Goal: Task Accomplishment & Management: Complete application form

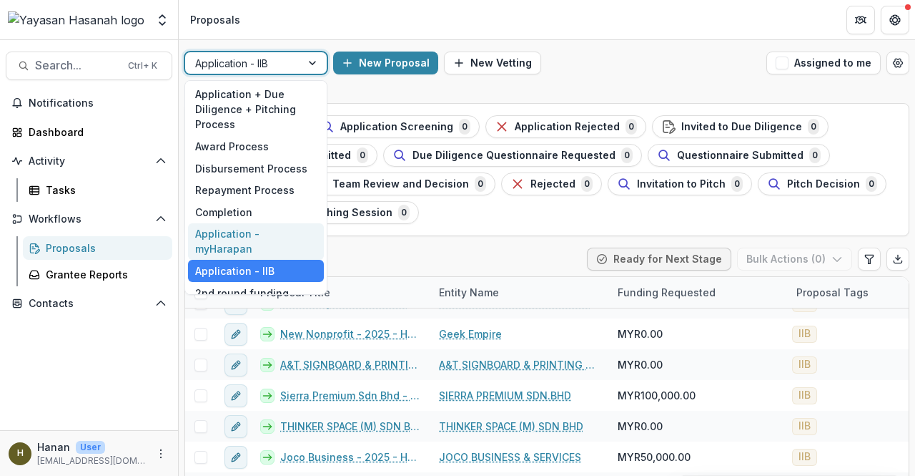
scroll to position [56, 0]
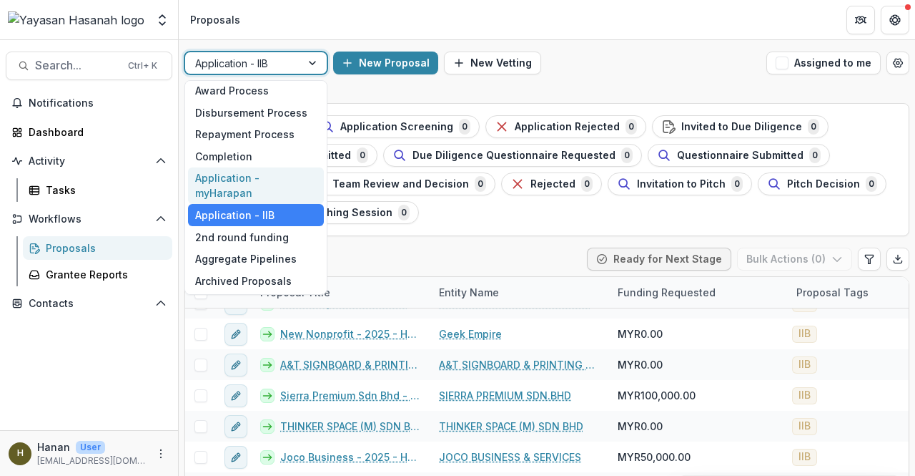
click at [284, 192] on div "Application - myHarapan" at bounding box center [256, 185] width 136 height 37
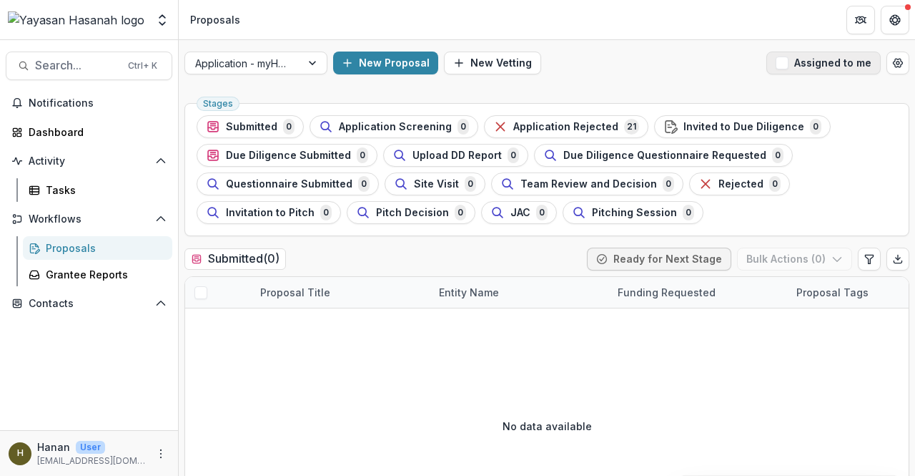
click at [808, 65] on button "Assigned to me" at bounding box center [824, 62] width 114 height 23
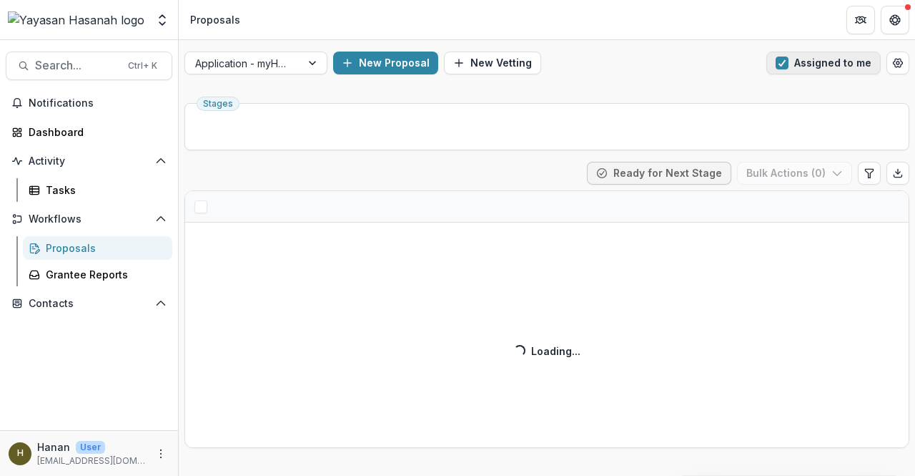
click at [808, 65] on button "Assigned to me" at bounding box center [824, 62] width 114 height 23
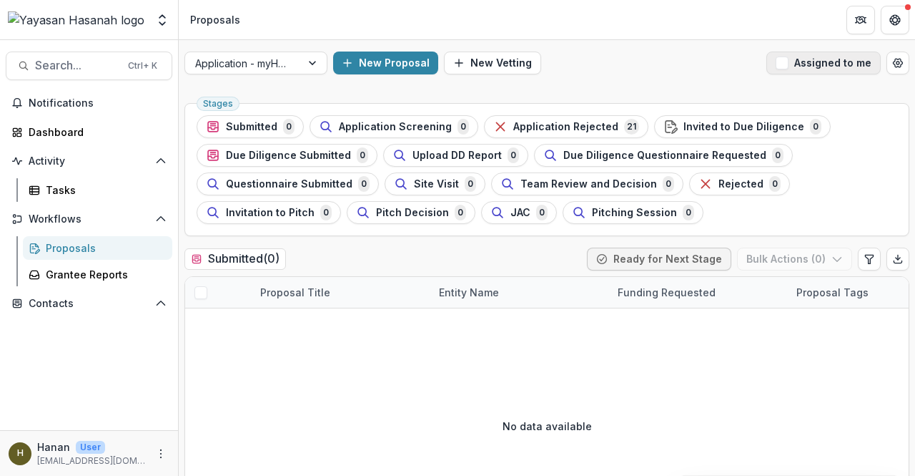
click at [781, 64] on span "button" at bounding box center [782, 62] width 13 height 13
click at [67, 242] on div "Proposals" at bounding box center [103, 247] width 115 height 15
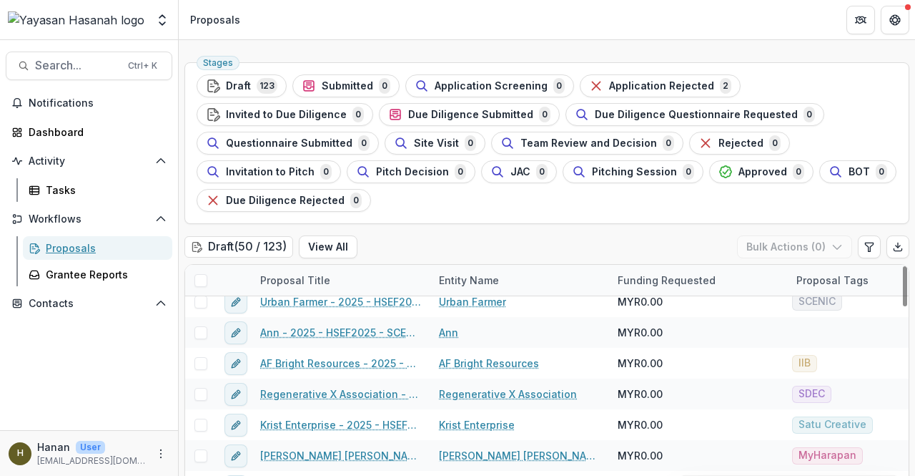
scroll to position [72, 0]
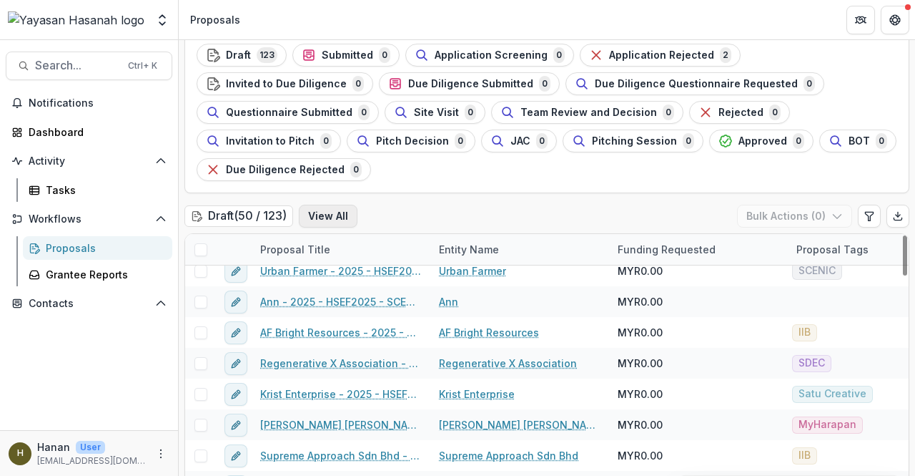
click at [331, 211] on button "View All" at bounding box center [328, 216] width 59 height 23
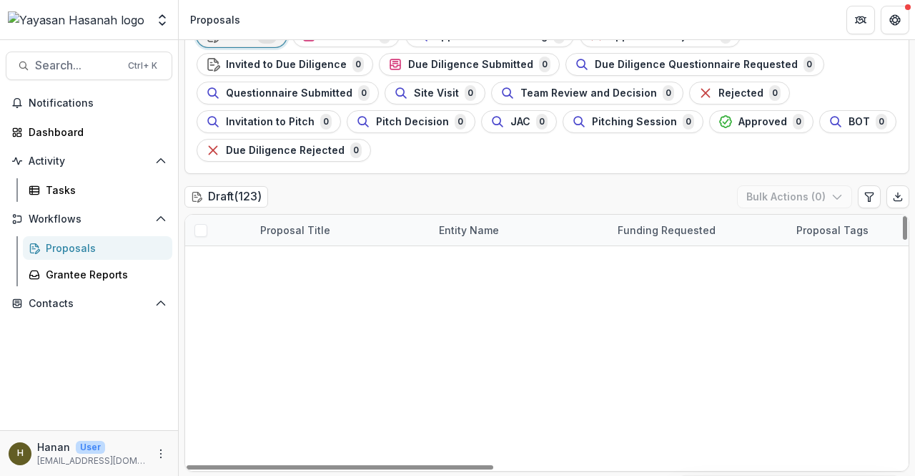
scroll to position [1269, 0]
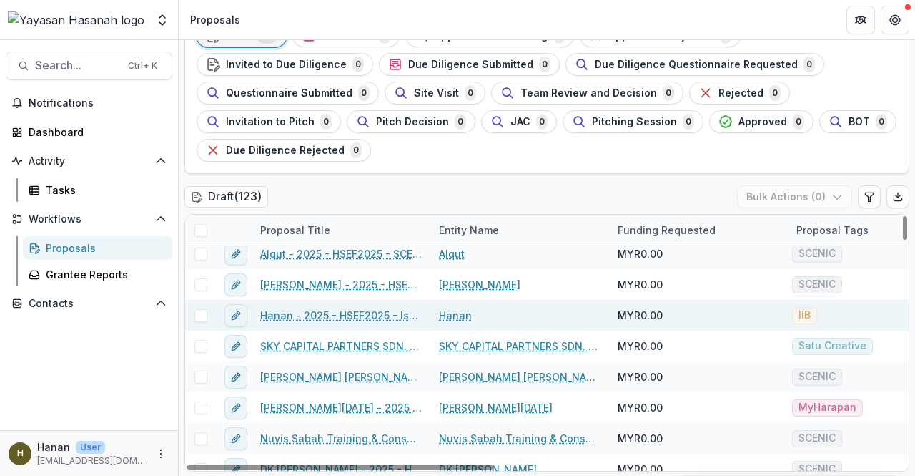
click at [205, 313] on span at bounding box center [201, 315] width 13 height 13
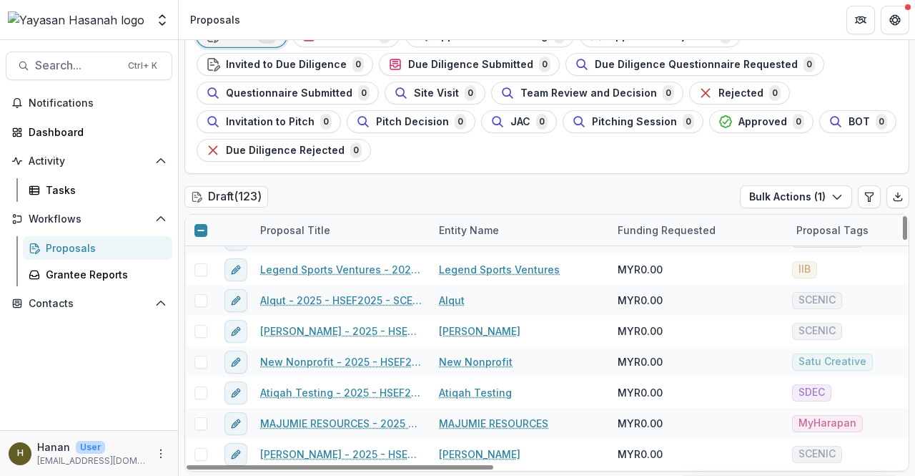
scroll to position [1197, 0]
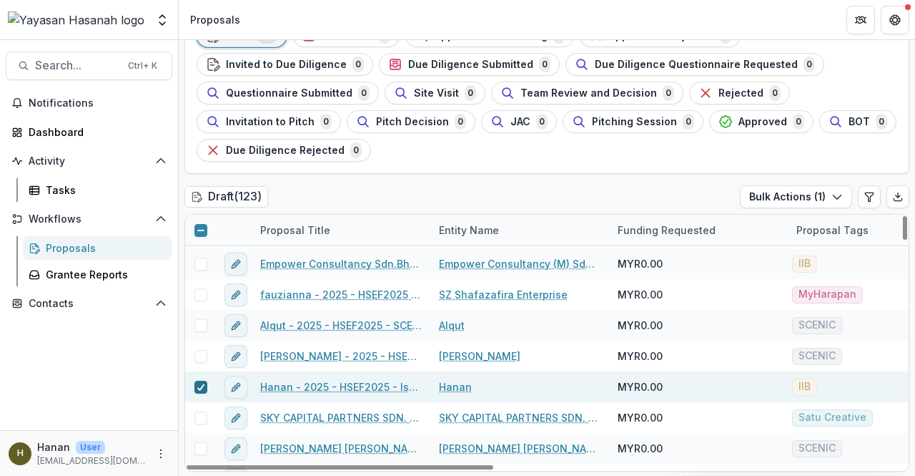
click at [203, 385] on icon at bounding box center [201, 386] width 9 height 7
click at [339, 381] on link "Hanan - 2025 - HSEF2025 - Iskandar Investment Berhad" at bounding box center [341, 386] width 162 height 15
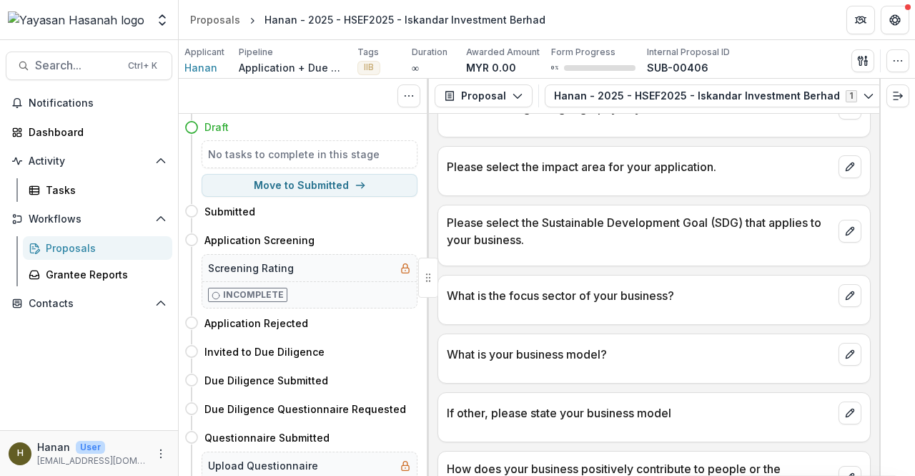
scroll to position [930, 0]
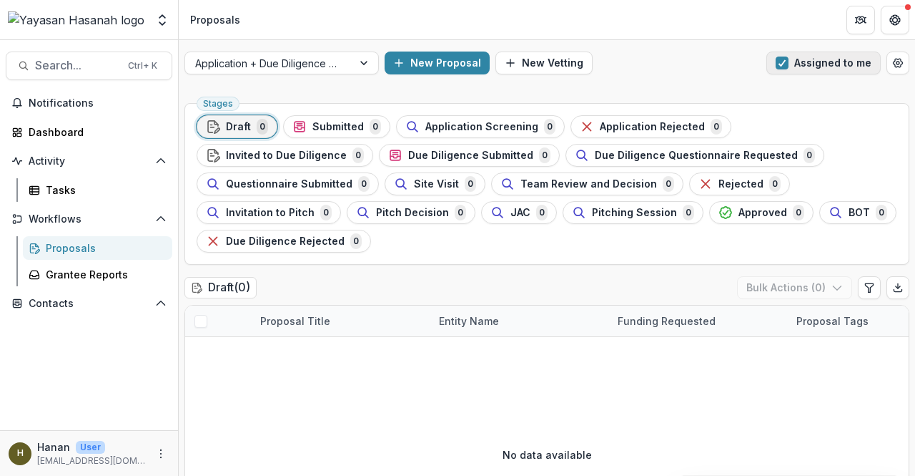
click at [799, 62] on button "Assigned to me" at bounding box center [824, 62] width 114 height 23
